Goal: Book appointment/travel/reservation

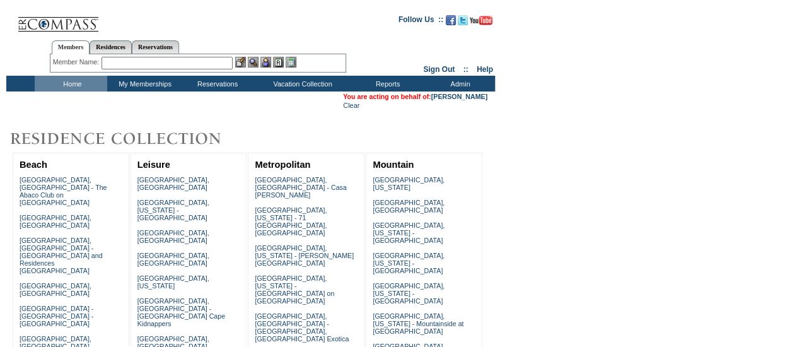
scroll to position [407, 0]
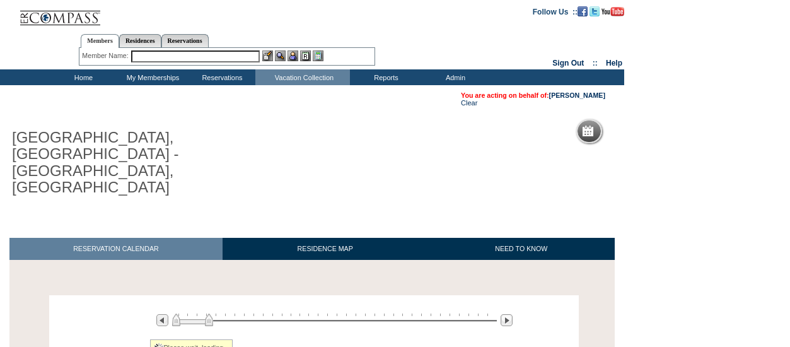
scroll to position [98, 0]
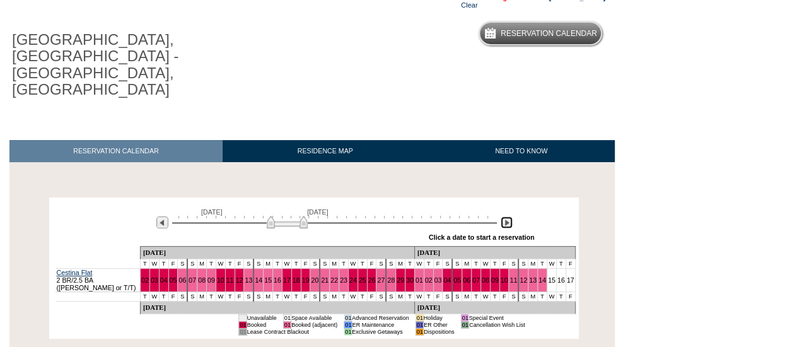
click at [504, 216] on img at bounding box center [506, 222] width 12 height 12
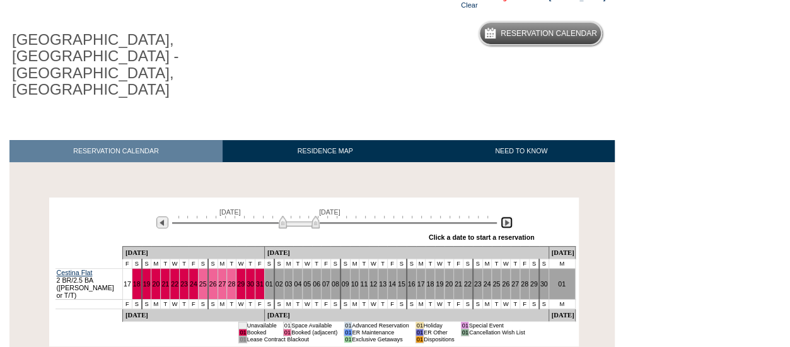
click at [504, 216] on img at bounding box center [506, 222] width 12 height 12
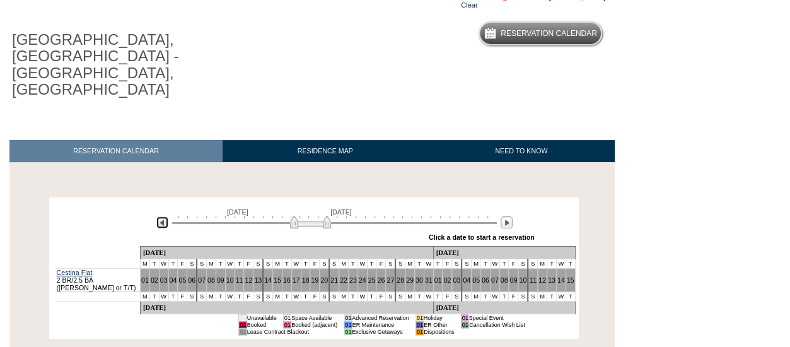
click at [161, 216] on img at bounding box center [162, 222] width 12 height 12
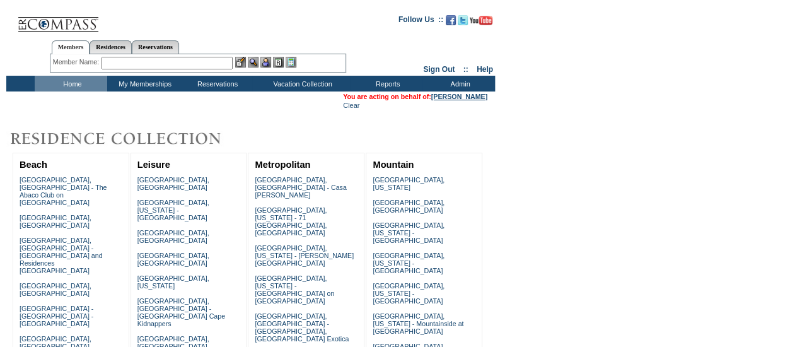
click at [471, 96] on link "[PERSON_NAME]" at bounding box center [459, 97] width 56 height 8
